Goal: Navigation & Orientation: Find specific page/section

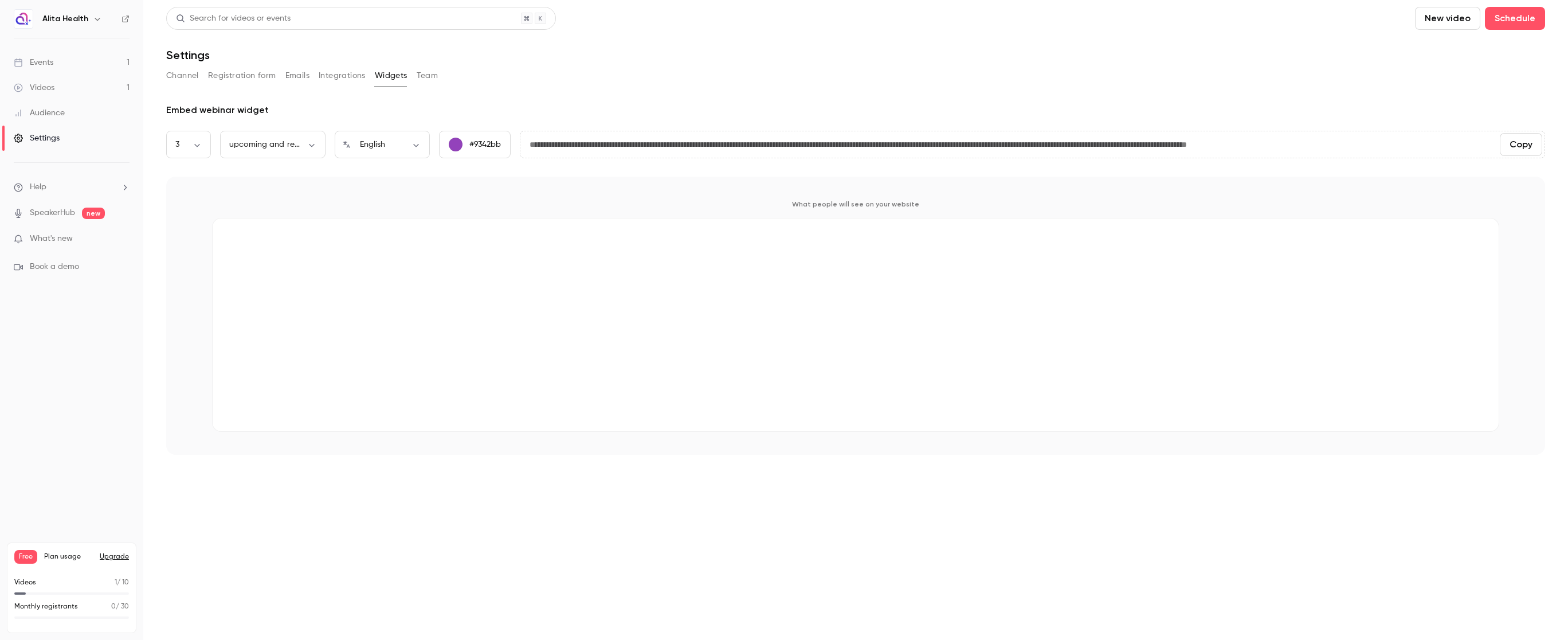
click at [587, 70] on div "Channel Registration form Emails Integrations Widgets Team" at bounding box center [855, 76] width 1379 height 18
click at [299, 66] on button "Emails" at bounding box center [297, 76] width 24 height 18
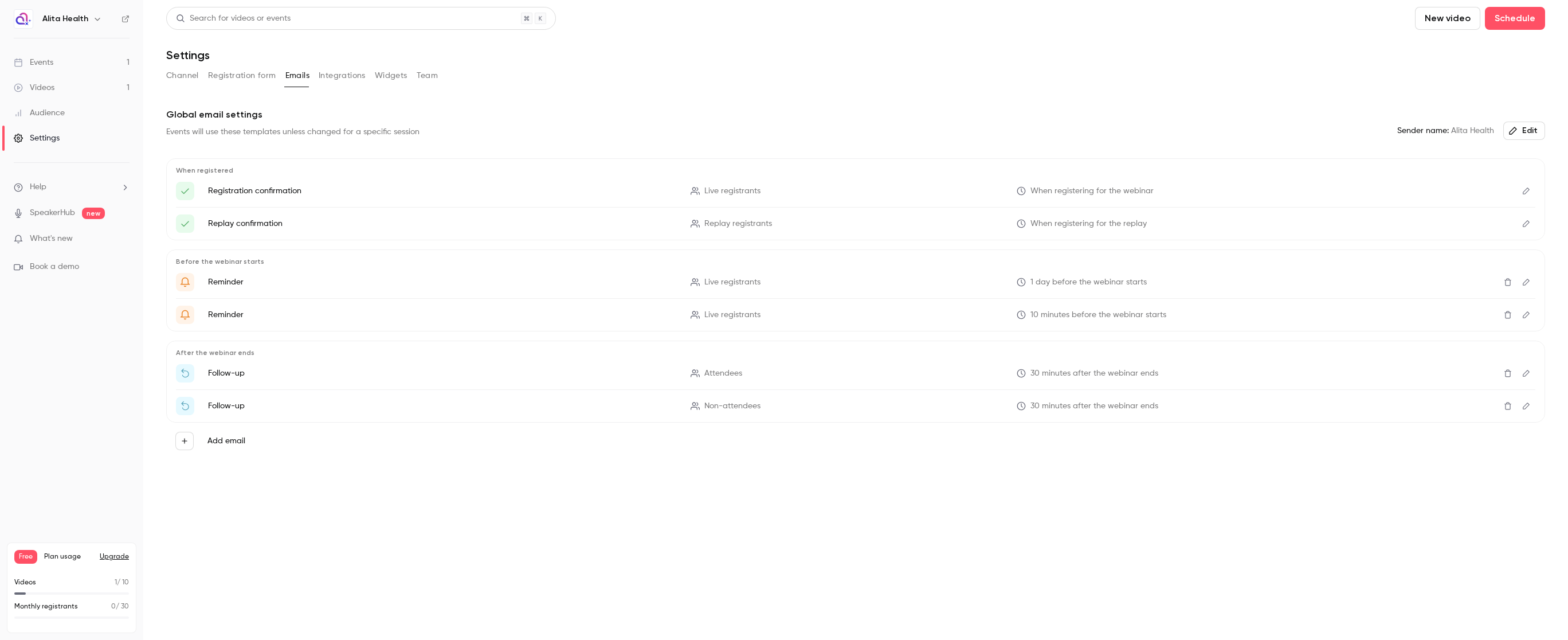
click at [362, 66] on button "Integrations" at bounding box center [342, 76] width 47 height 18
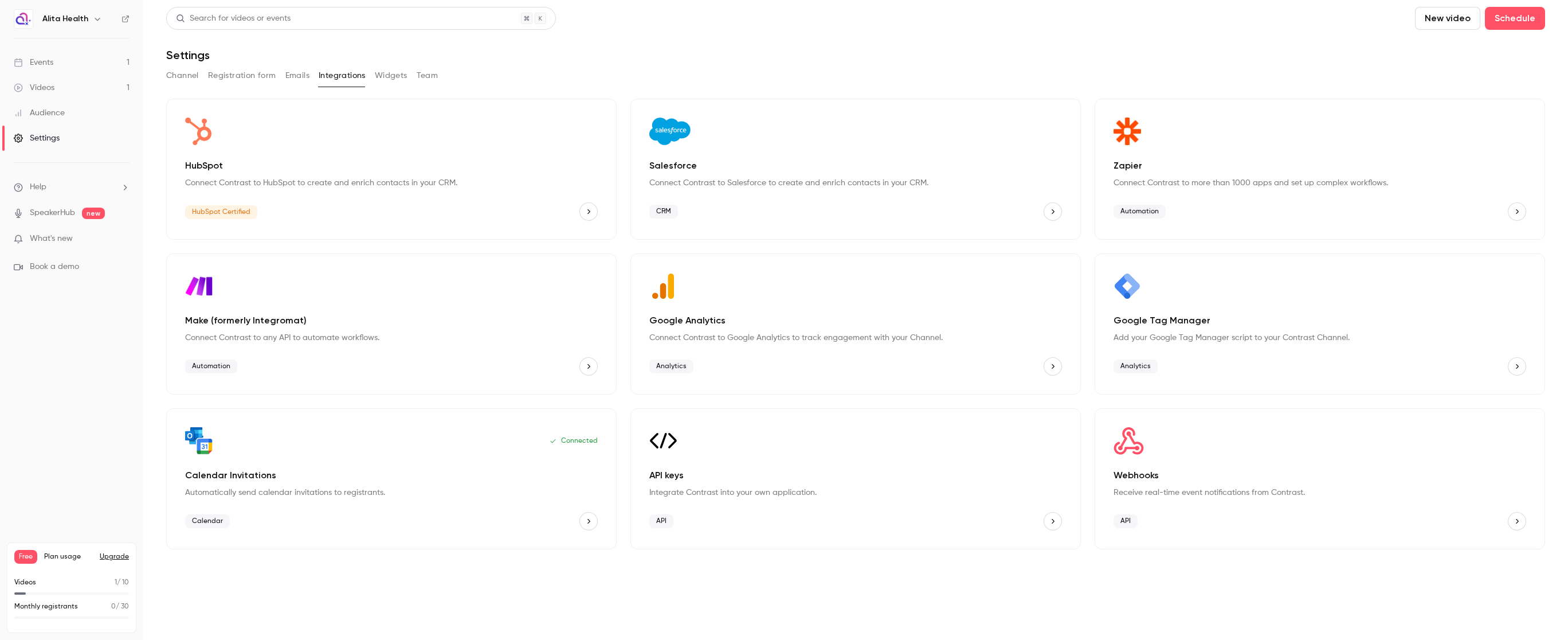
click at [395, 76] on button "Widgets" at bounding box center [391, 76] width 33 height 18
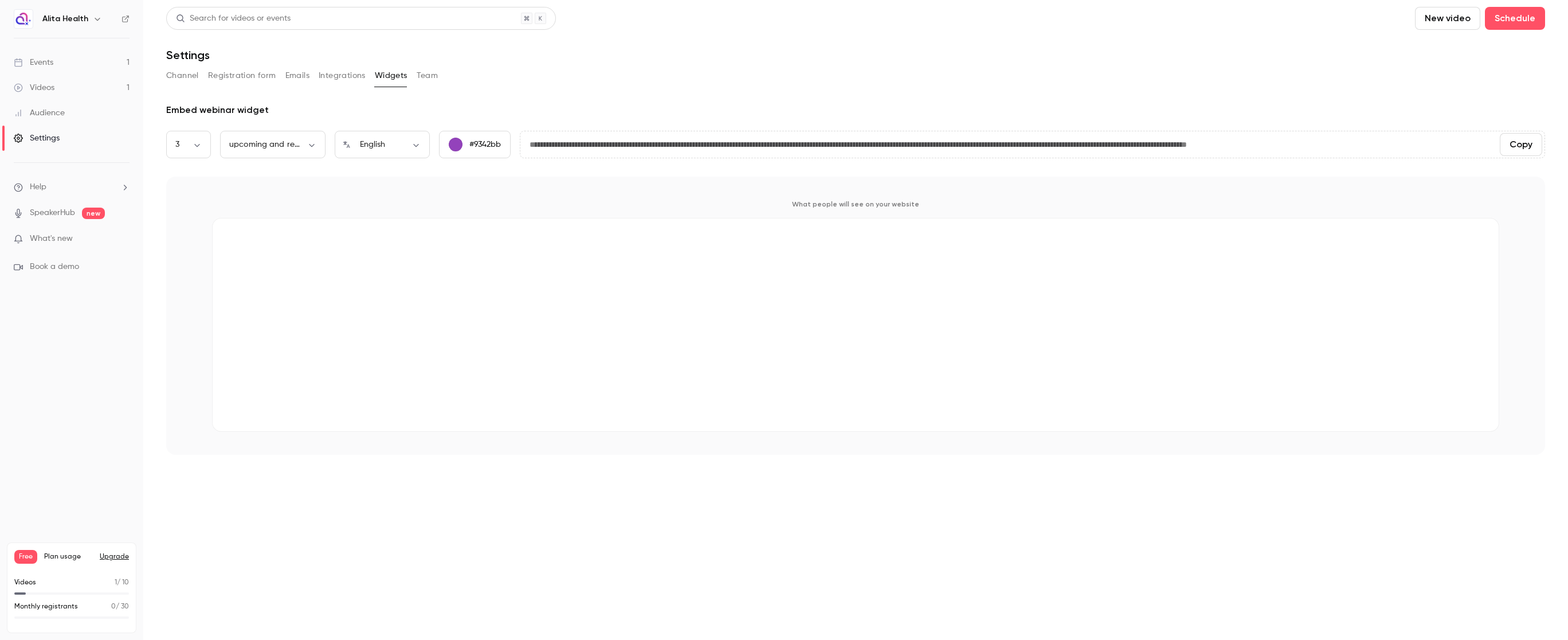
click at [426, 75] on button "Team" at bounding box center [427, 76] width 22 height 18
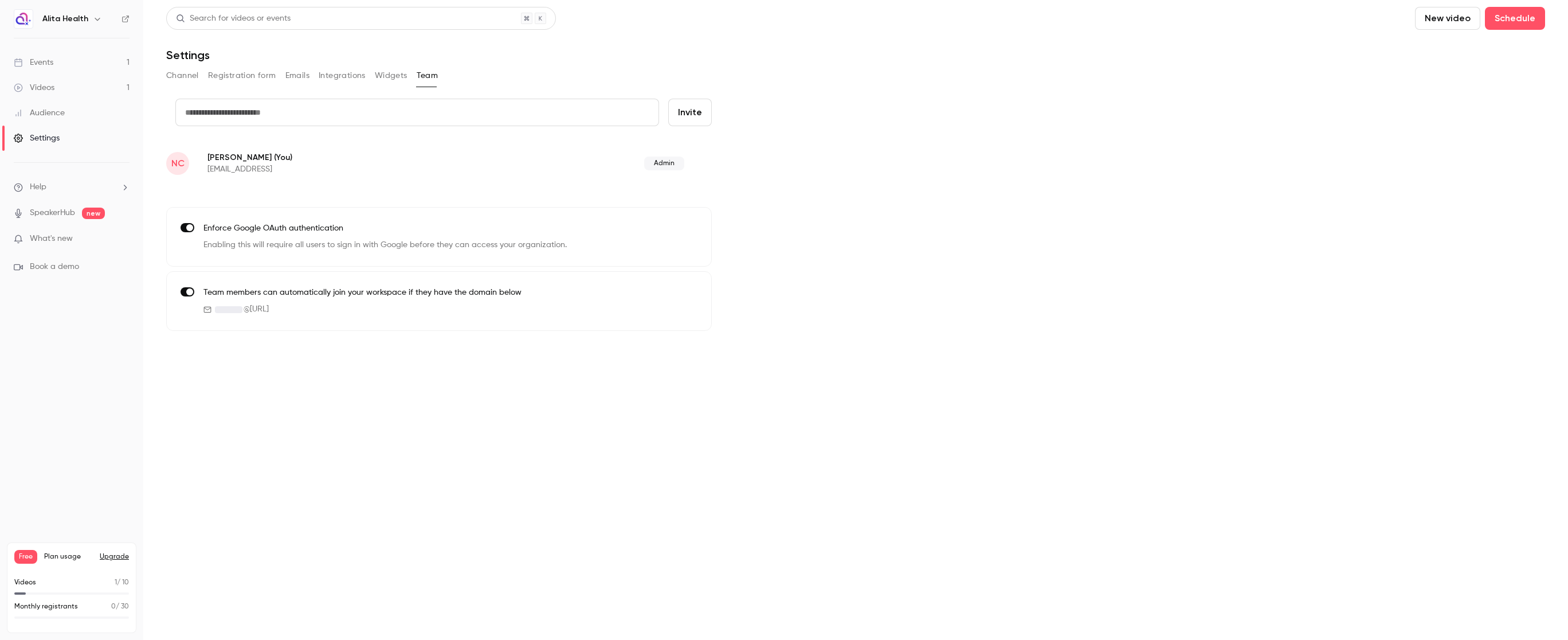
click at [386, 78] on button "Widgets" at bounding box center [391, 76] width 33 height 18
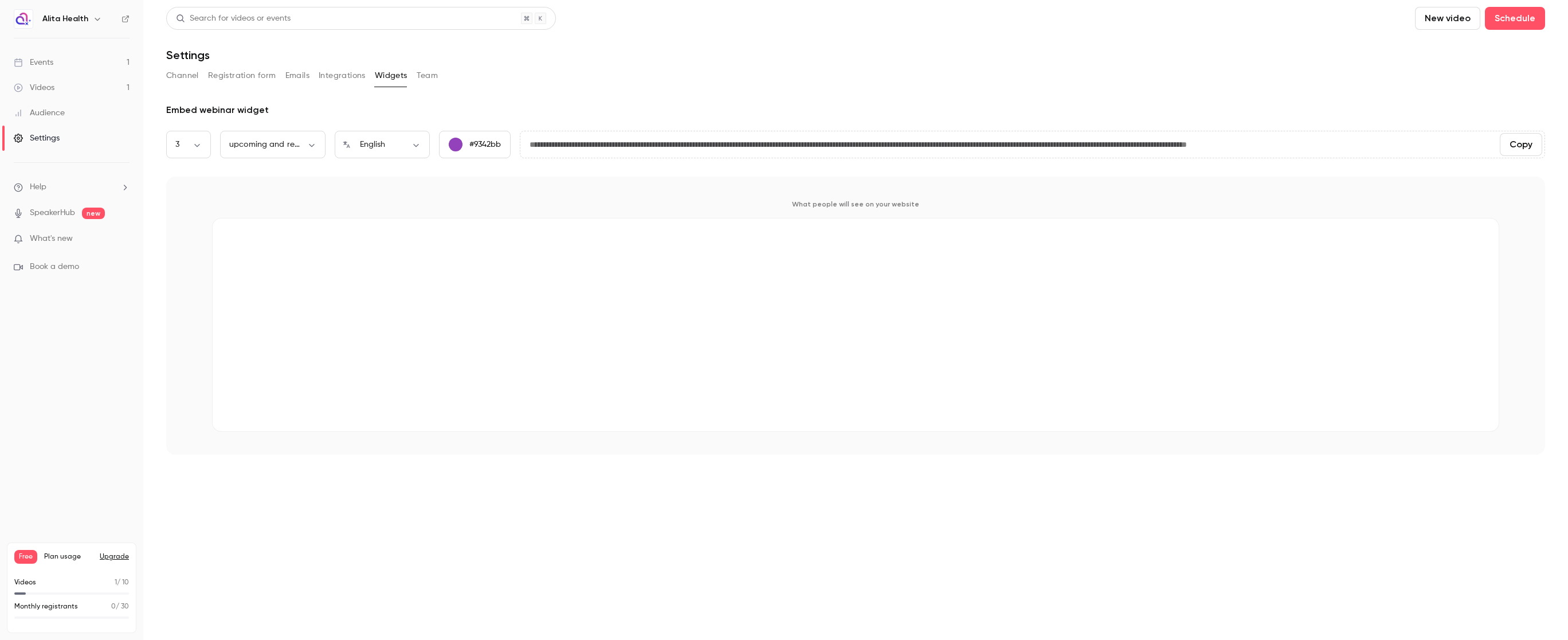
click at [52, 88] on div "Videos" at bounding box center [34, 87] width 41 height 12
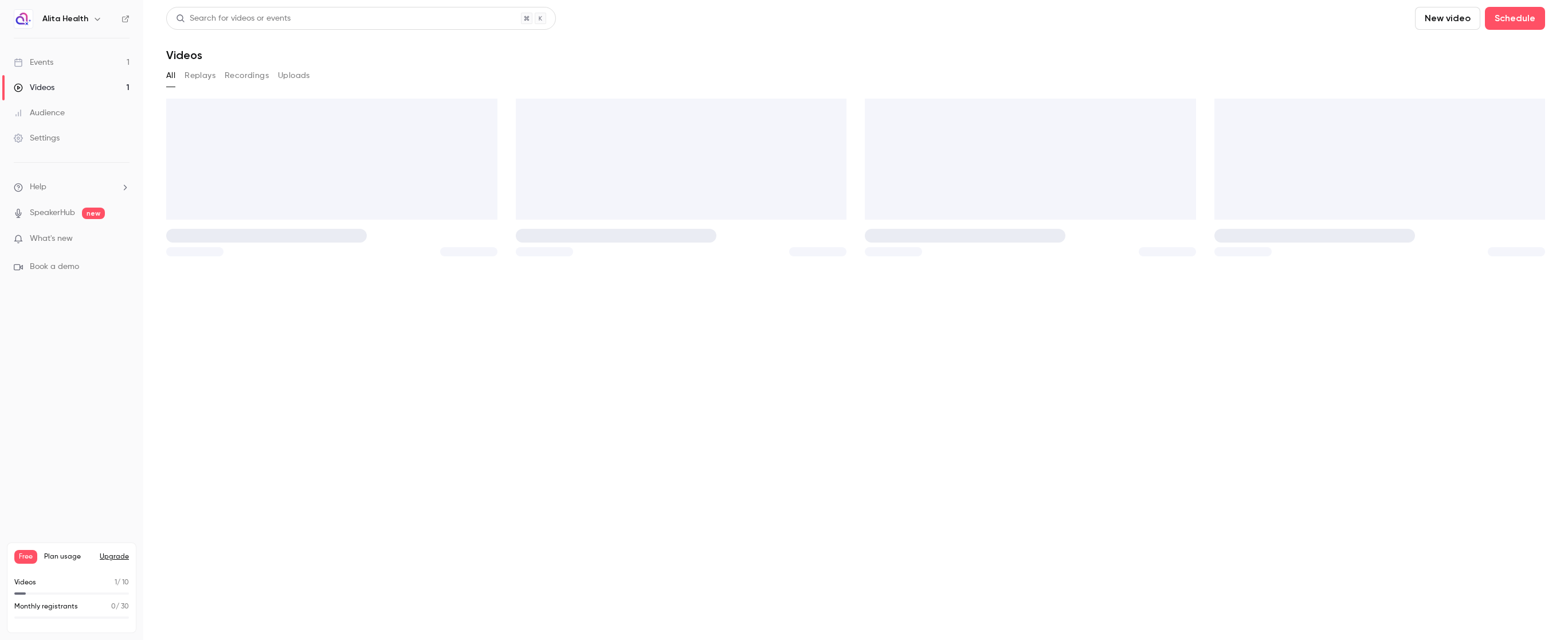
click at [55, 62] on link "Events 1" at bounding box center [71, 62] width 143 height 25
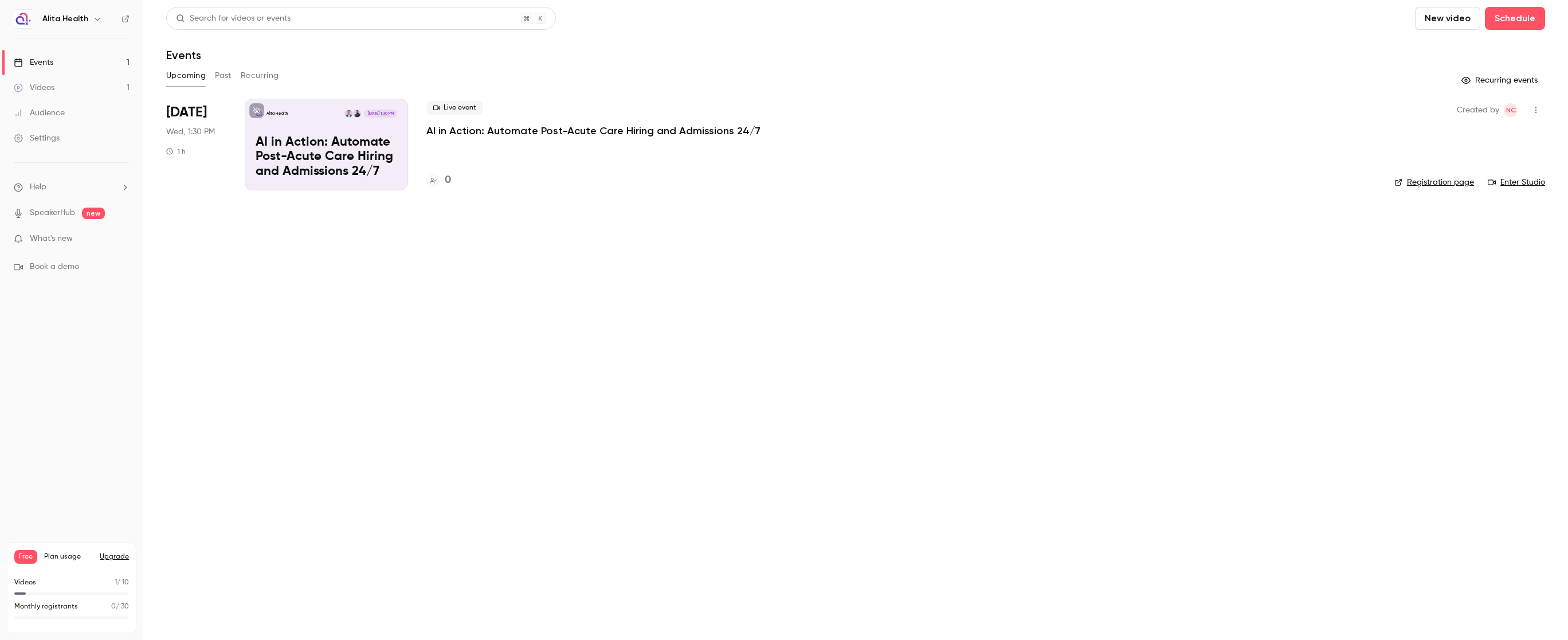
click at [1423, 182] on link "Registration page" at bounding box center [1433, 182] width 79 height 12
click at [114, 556] on button "Upgrade" at bounding box center [114, 556] width 30 height 9
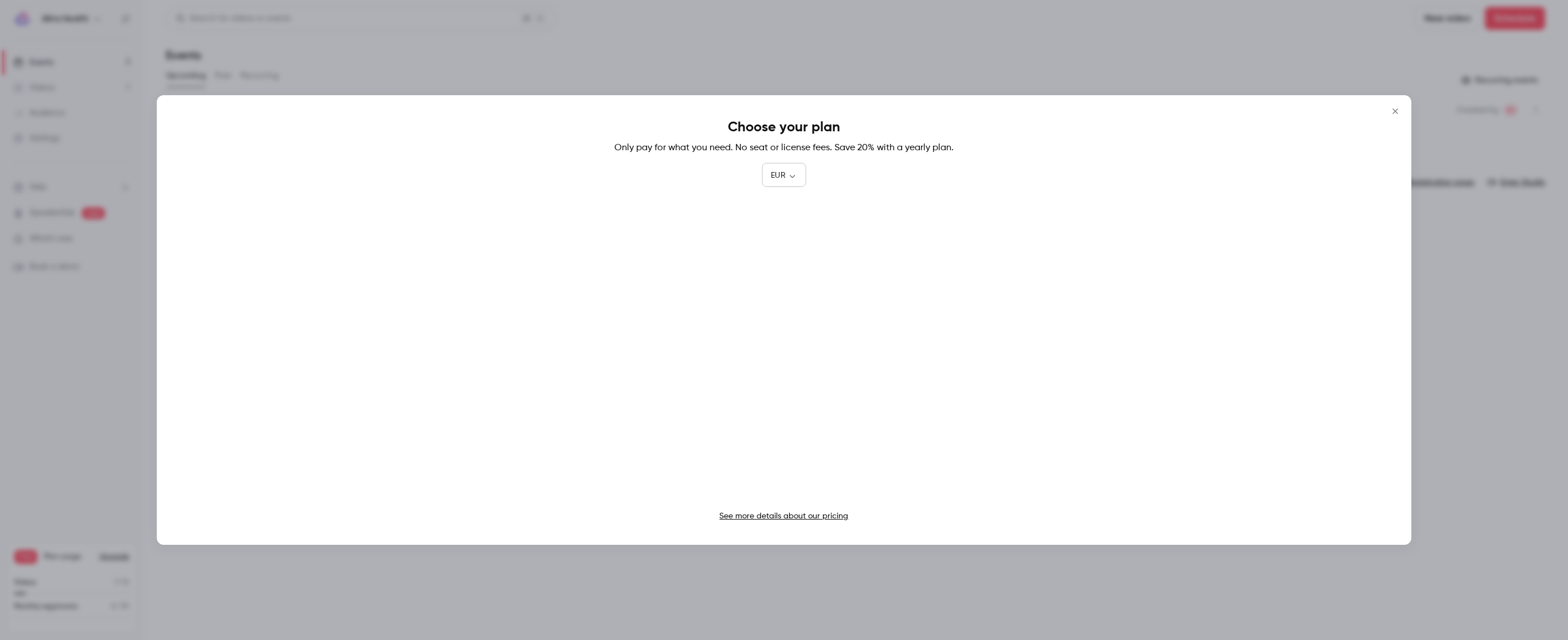
click at [794, 169] on body "Alita Health Events 1 Videos 1 Audience Settings Help SpeakerHub new What's new…" at bounding box center [784, 320] width 1568 height 640
click at [783, 236] on li "USD" at bounding box center [784, 241] width 45 height 30
type input "***"
click at [1394, 111] on icon "Close" at bounding box center [1395, 111] width 5 height 5
